Goal: Communication & Community: Answer question/provide support

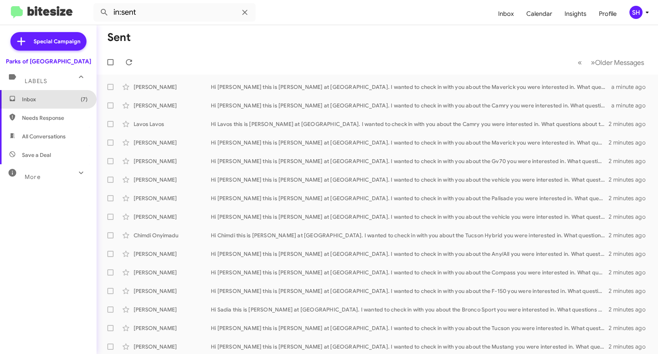
click at [51, 98] on span "Inbox (7)" at bounding box center [55, 99] width 66 height 8
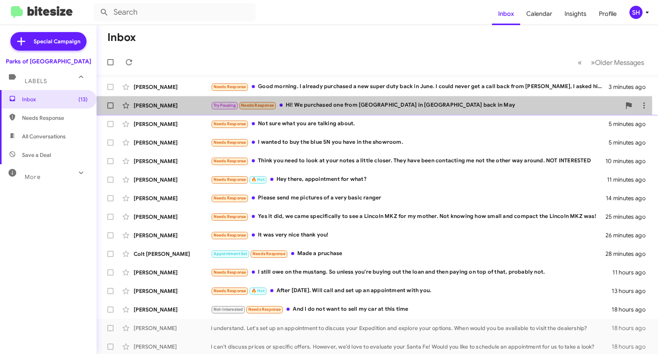
click at [199, 106] on div "[PERSON_NAME]" at bounding box center [172, 106] width 77 height 8
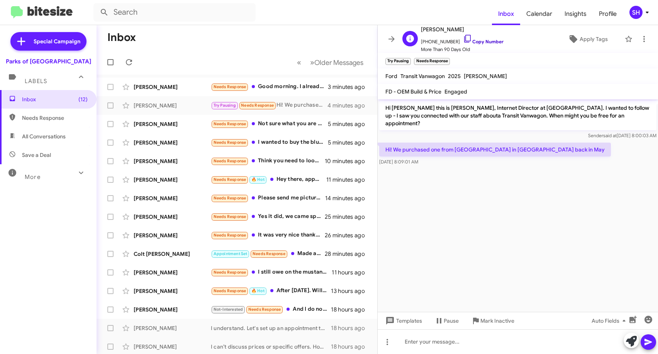
click at [463, 37] on icon at bounding box center [467, 38] width 9 height 9
click at [392, 39] on icon at bounding box center [391, 39] width 6 height 6
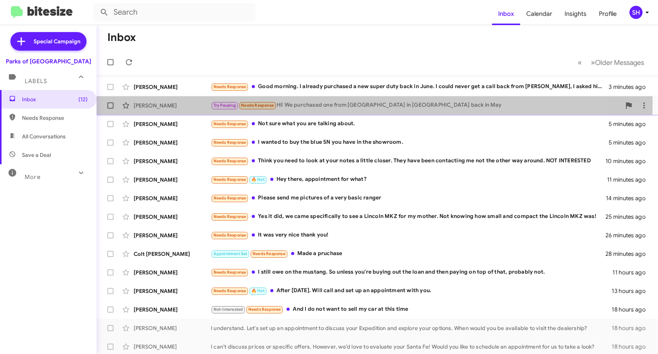
click at [336, 103] on div "Try Pausing Needs Response Hi! We purchased one from [GEOGRAPHIC_DATA] in [GEOG…" at bounding box center [416, 105] width 410 height 9
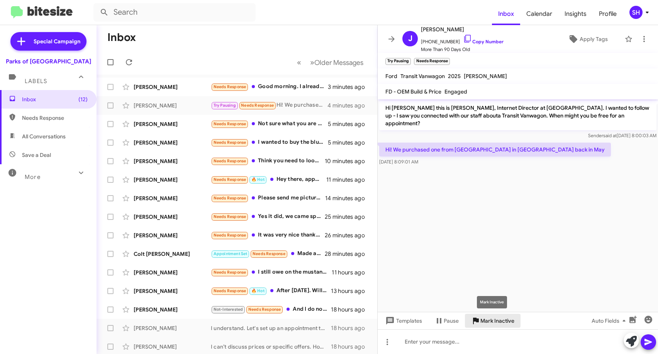
click at [502, 324] on span "Mark Inactive" at bounding box center [497, 321] width 34 height 14
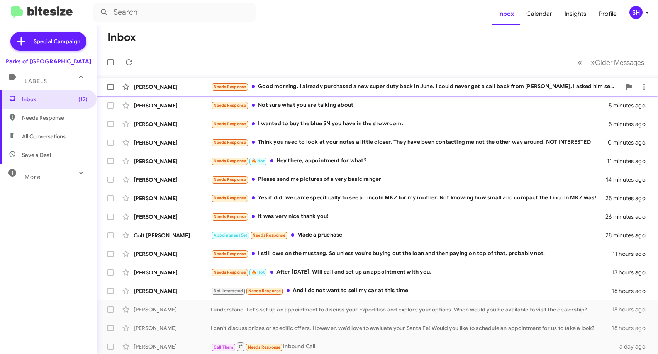
click at [338, 84] on div "Needs Response Good morning. I already purchased a new super duty back in June.…" at bounding box center [416, 86] width 410 height 9
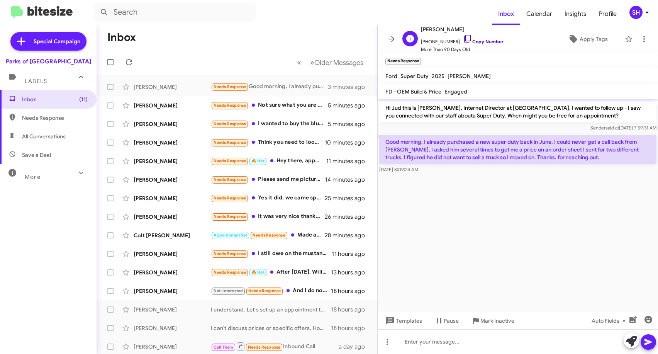
click at [463, 37] on icon at bounding box center [467, 38] width 9 height 9
click at [492, 319] on span "Mark Inactive" at bounding box center [497, 321] width 34 height 14
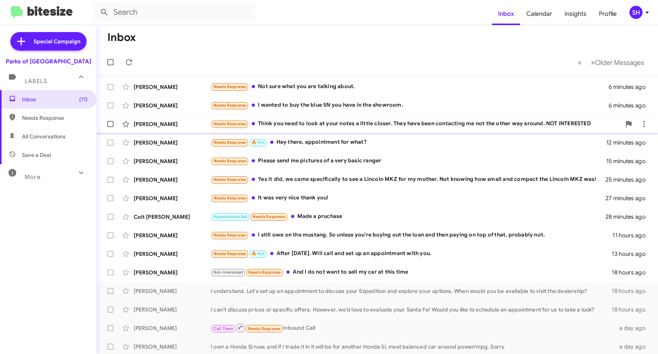
click at [365, 125] on div "Needs Response Think you need to look at your notes a little closer. They have …" at bounding box center [416, 123] width 410 height 9
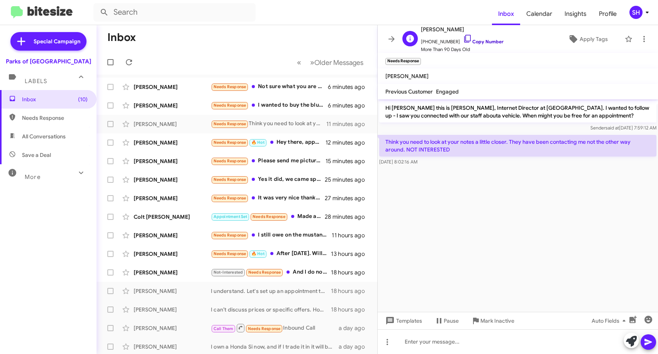
click at [463, 37] on icon at bounding box center [467, 38] width 9 height 9
click at [391, 37] on icon at bounding box center [391, 38] width 9 height 9
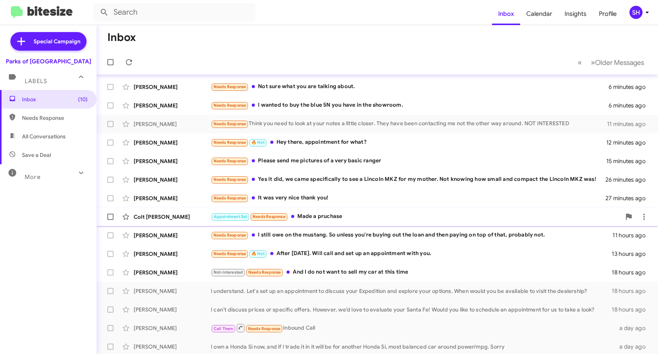
scroll to position [39, 0]
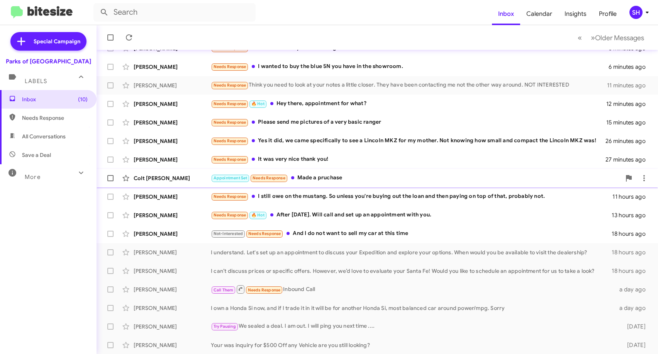
click at [339, 171] on div "Colt [PERSON_NAME] Appointment Set Needs Response Made a pruchase 29 minutes ago" at bounding box center [377, 177] width 549 height 15
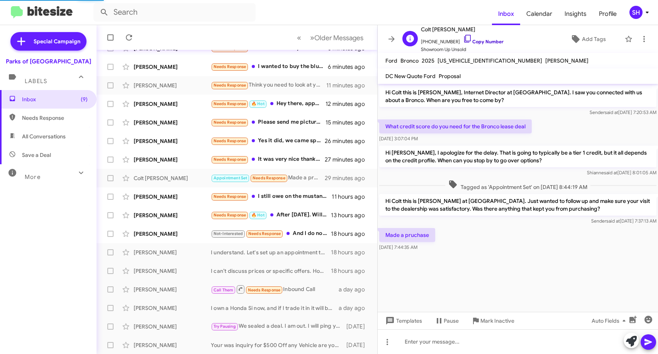
click at [463, 38] on icon at bounding box center [467, 38] width 9 height 9
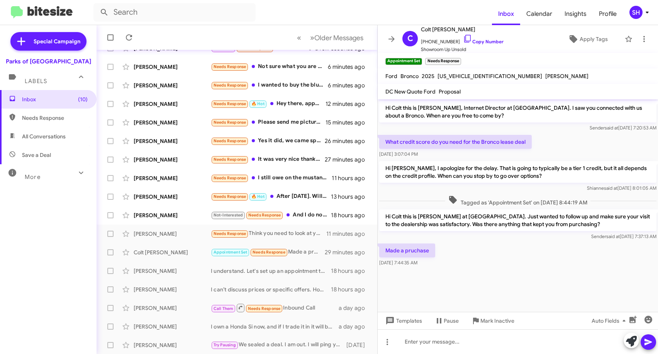
scroll to position [57, 0]
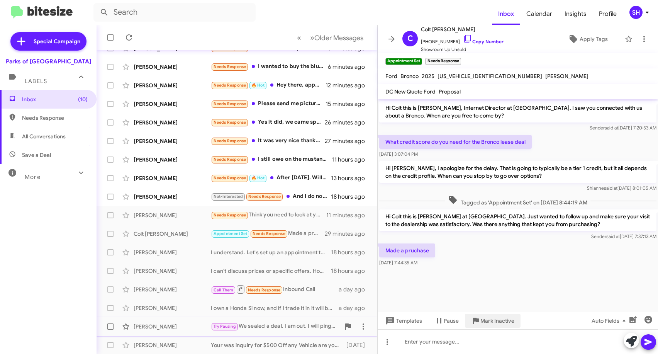
click at [495, 320] on span "Mark Inactive" at bounding box center [497, 321] width 34 height 14
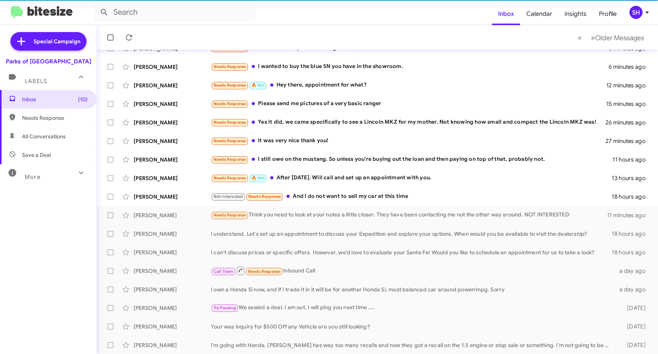
click at [272, 18] on form at bounding box center [292, 12] width 398 height 19
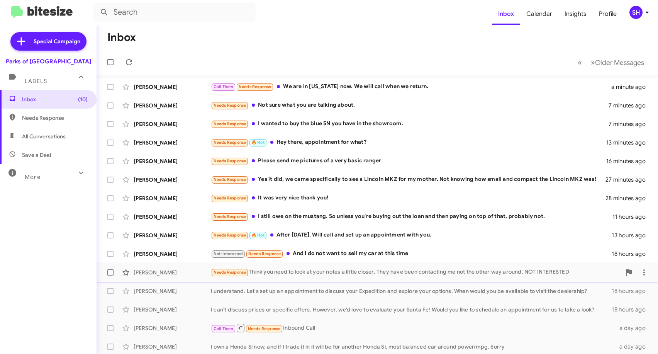
click at [280, 275] on div "Needs Response Think you need to look at your notes a little closer. They have …" at bounding box center [416, 272] width 410 height 9
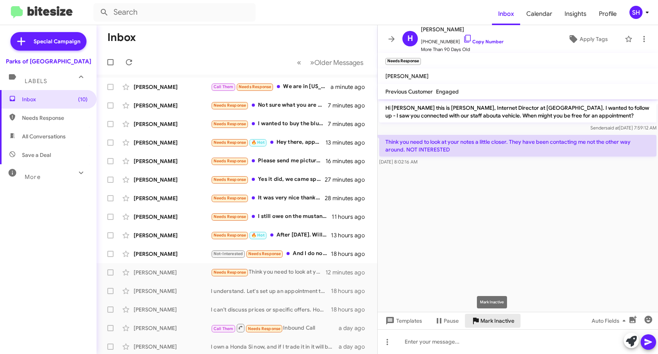
click at [485, 321] on span "Mark Inactive" at bounding box center [497, 321] width 34 height 14
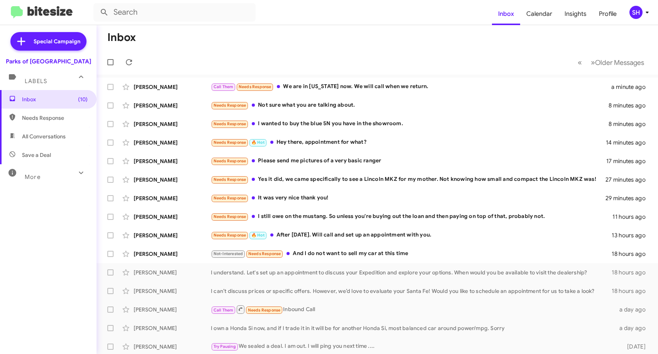
click at [454, 59] on mat-toolbar-row "« Previous » Next Older Messages" at bounding box center [377, 62] width 561 height 25
click at [509, 38] on mat-toolbar-row "Inbox" at bounding box center [377, 37] width 561 height 25
